Goal: Task Accomplishment & Management: Manage account settings

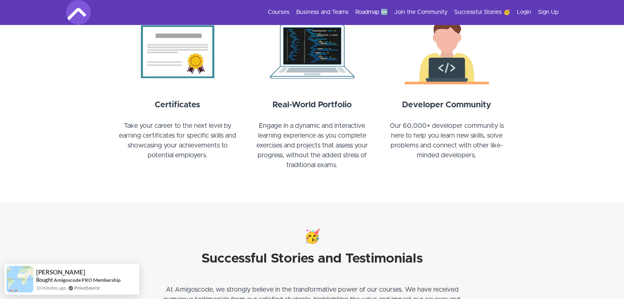
scroll to position [909, 0]
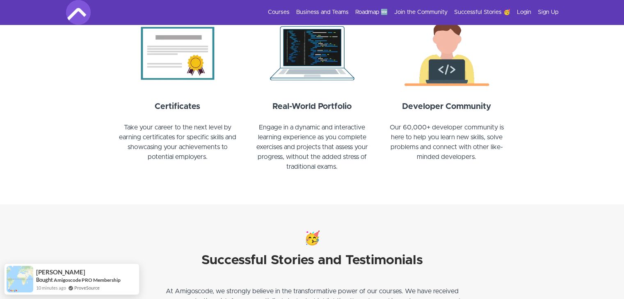
click at [358, 103] on h5 "Real-World Portfolio" at bounding box center [312, 106] width 125 height 12
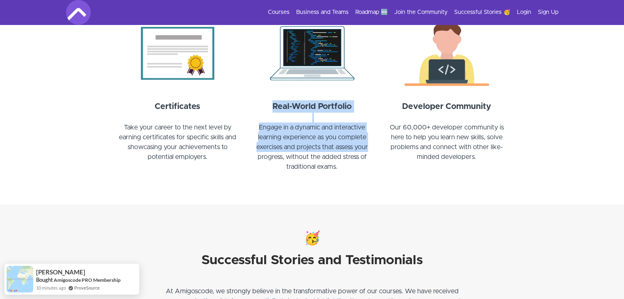
drag, startPoint x: 358, startPoint y: 103, endPoint x: 364, endPoint y: 150, distance: 47.3
click at [364, 150] on div "Real-World Portfolio Engage in a dynamic and interactive learning experience as…" at bounding box center [312, 140] width 125 height 81
click at [364, 150] on p "Engage in a dynamic and interactive learning experience as you complete exercis…" at bounding box center [312, 152] width 125 height 59
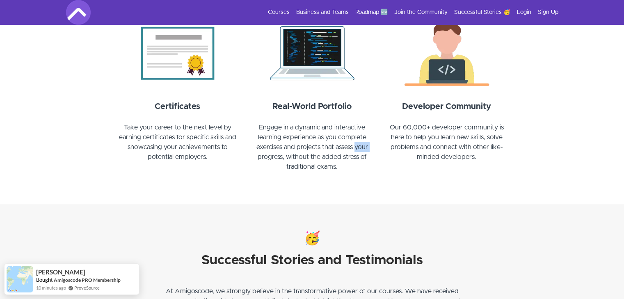
click at [364, 151] on p "Engage in a dynamic and interactive learning experience as you complete exercis…" at bounding box center [312, 152] width 125 height 59
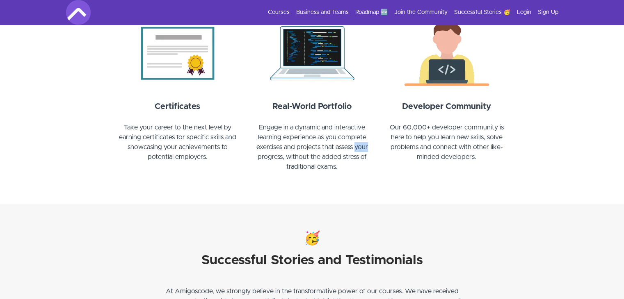
click at [364, 151] on p "Engage in a dynamic and interactive learning experience as you complete exercis…" at bounding box center [312, 152] width 125 height 59
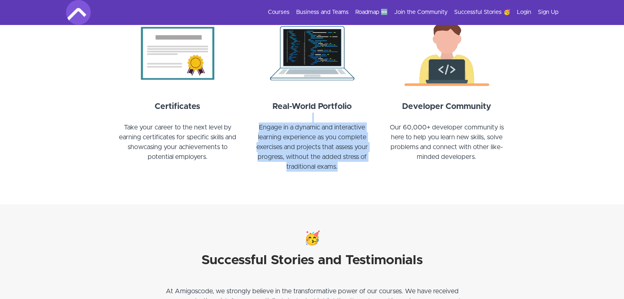
drag, startPoint x: 367, startPoint y: 165, endPoint x: 294, endPoint y: 118, distance: 86.4
click at [294, 118] on div "Real-World Portfolio Engage in a dynamic and interactive learning experience as…" at bounding box center [312, 140] width 125 height 81
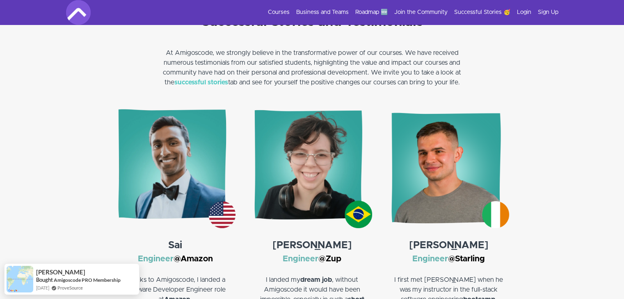
scroll to position [1158, 0]
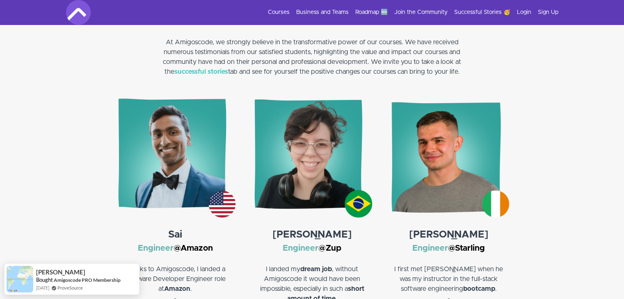
click at [444, 135] on img at bounding box center [448, 157] width 120 height 120
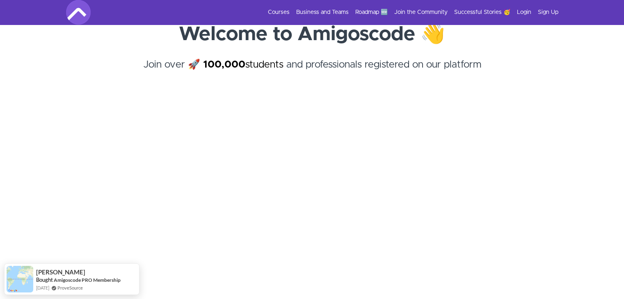
scroll to position [0, 0]
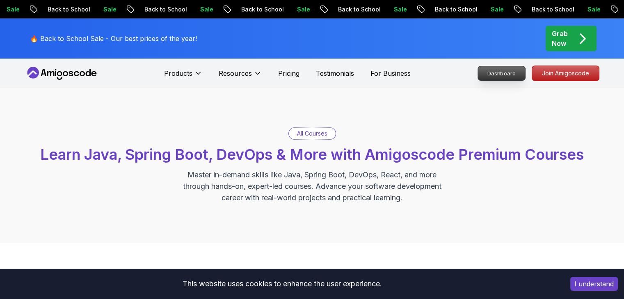
click at [501, 70] on p "Dashboard" at bounding box center [501, 73] width 47 height 14
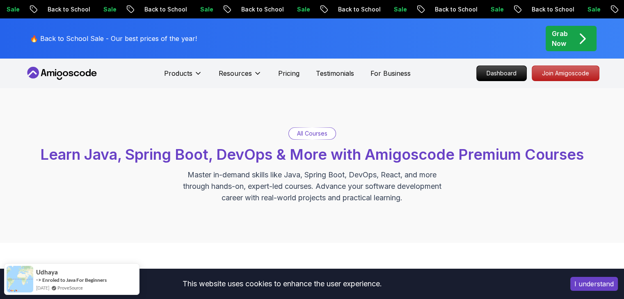
click at [585, 284] on button "I understand" at bounding box center [594, 284] width 48 height 14
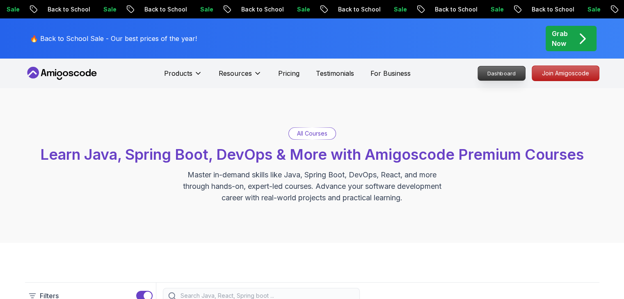
click at [519, 73] on p "Dashboard" at bounding box center [501, 73] width 47 height 14
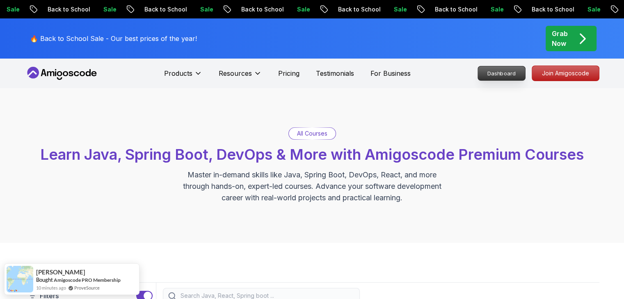
click at [519, 73] on p "Dashboard" at bounding box center [501, 73] width 47 height 14
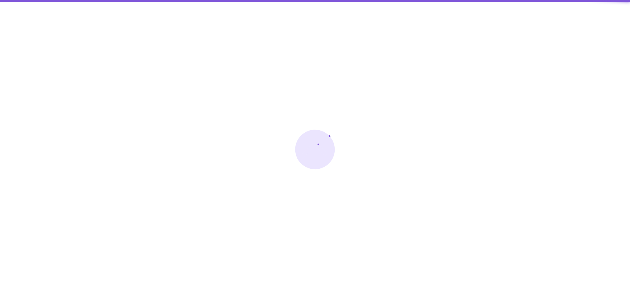
click at [513, 73] on div at bounding box center [315, 149] width 630 height 299
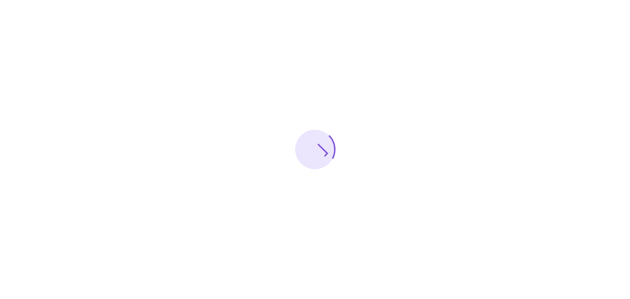
click at [513, 73] on div at bounding box center [315, 149] width 630 height 299
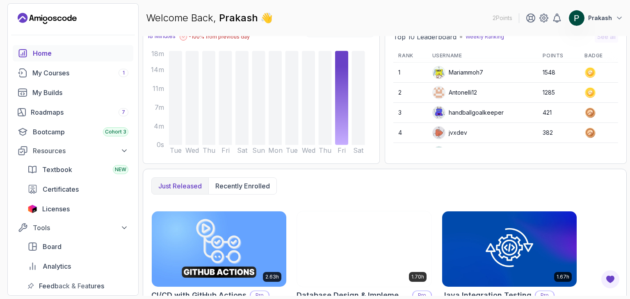
scroll to position [88, 0]
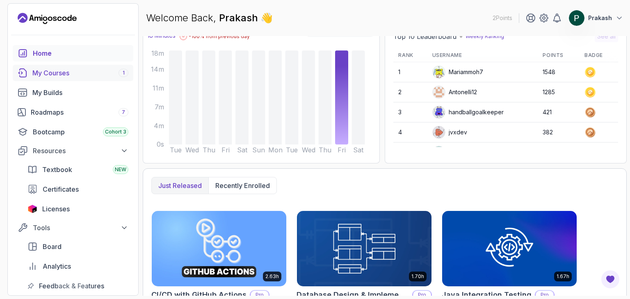
click at [76, 69] on div "My Courses 1" at bounding box center [80, 73] width 96 height 10
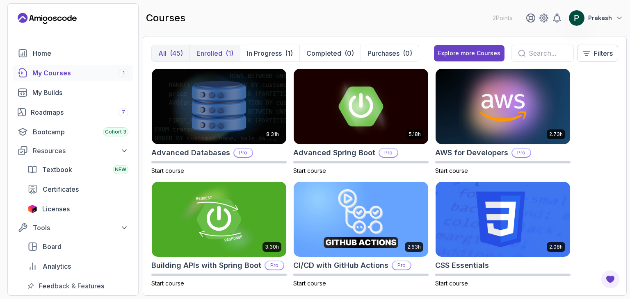
click at [218, 59] on button "Enrolled (1)" at bounding box center [214, 53] width 50 height 16
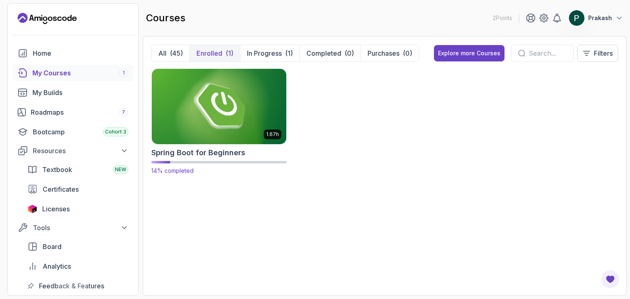
click at [231, 100] on img at bounding box center [218, 106] width 141 height 79
